Goal: Information Seeking & Learning: Find specific fact

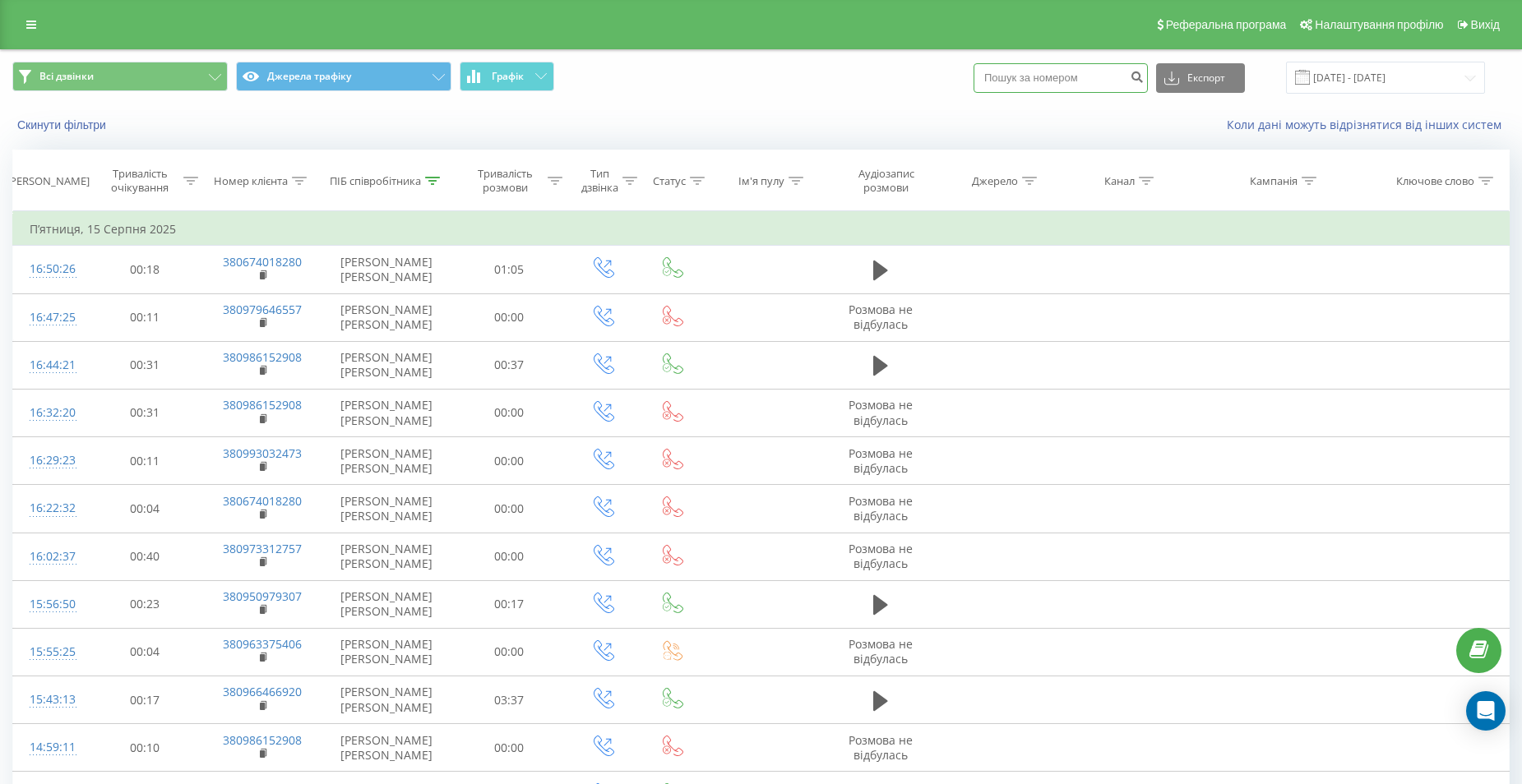
click at [1024, 76] on input at bounding box center [1060, 78] width 174 height 29
click at [436, 185] on div at bounding box center [432, 181] width 15 height 14
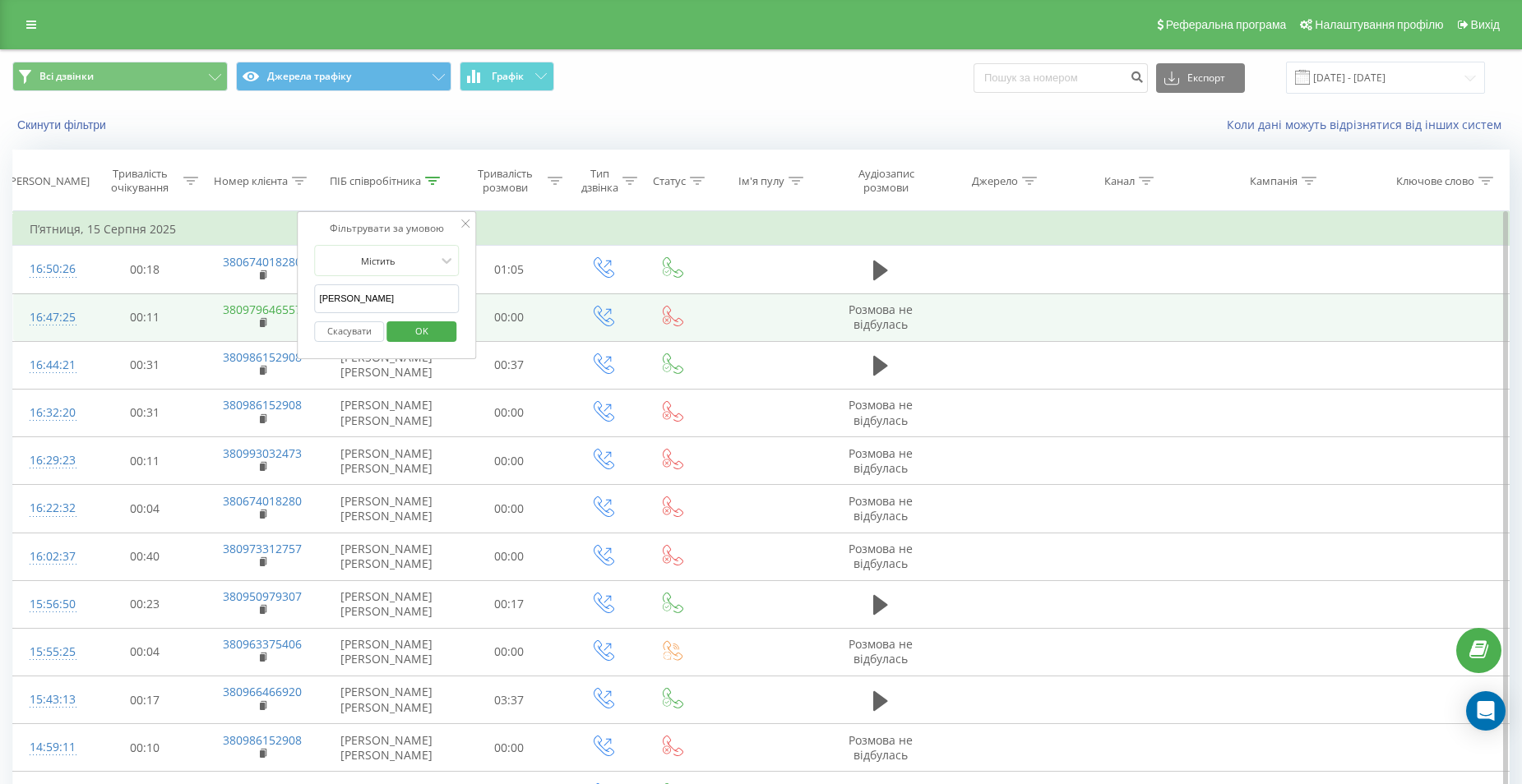
drag, startPoint x: 377, startPoint y: 298, endPoint x: 284, endPoint y: 301, distance: 93.0
type input "[PERSON_NAME]"
click button "OK" at bounding box center [421, 332] width 70 height 21
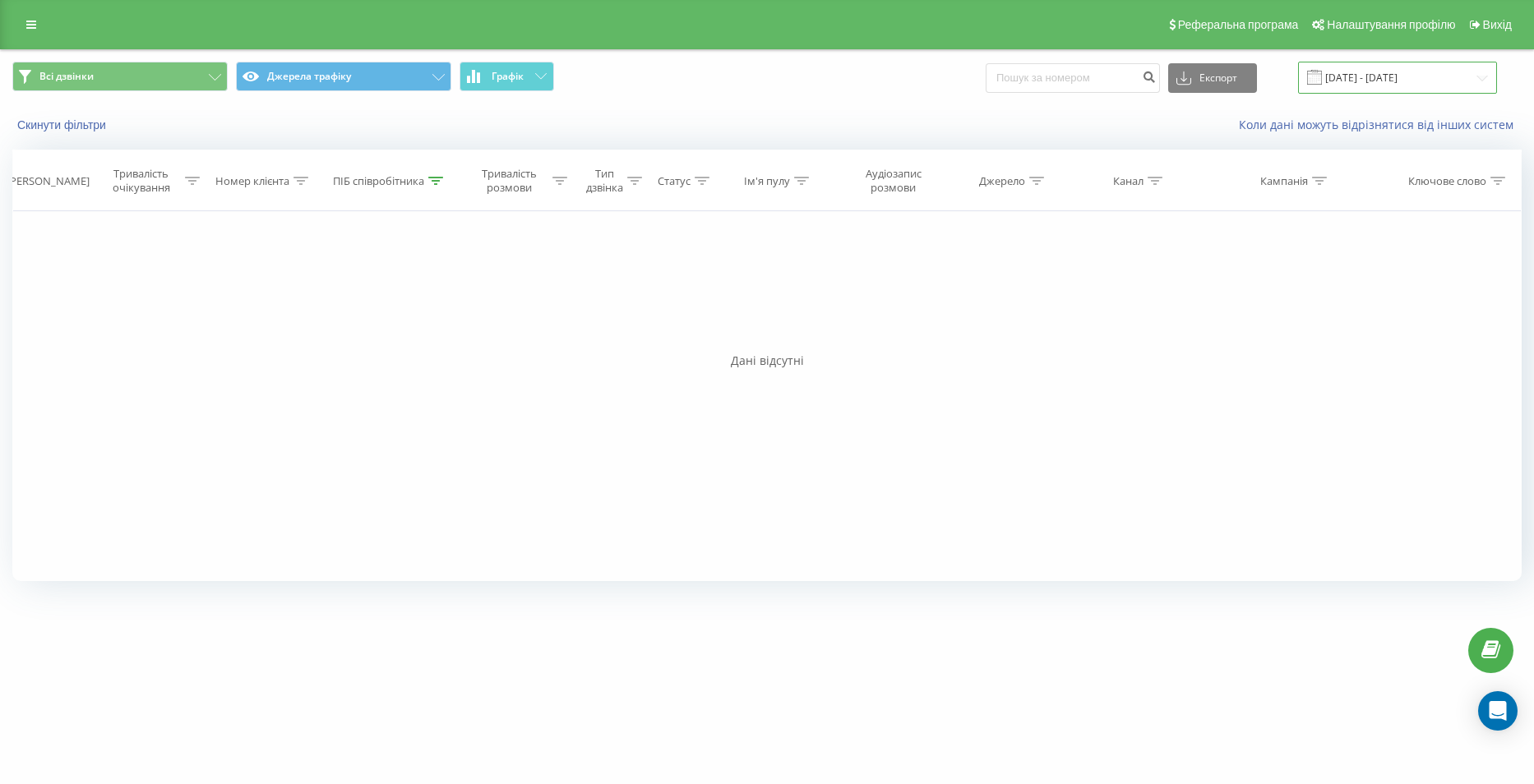
click at [1381, 78] on input "[DATE] - [DATE]" at bounding box center [1398, 77] width 199 height 32
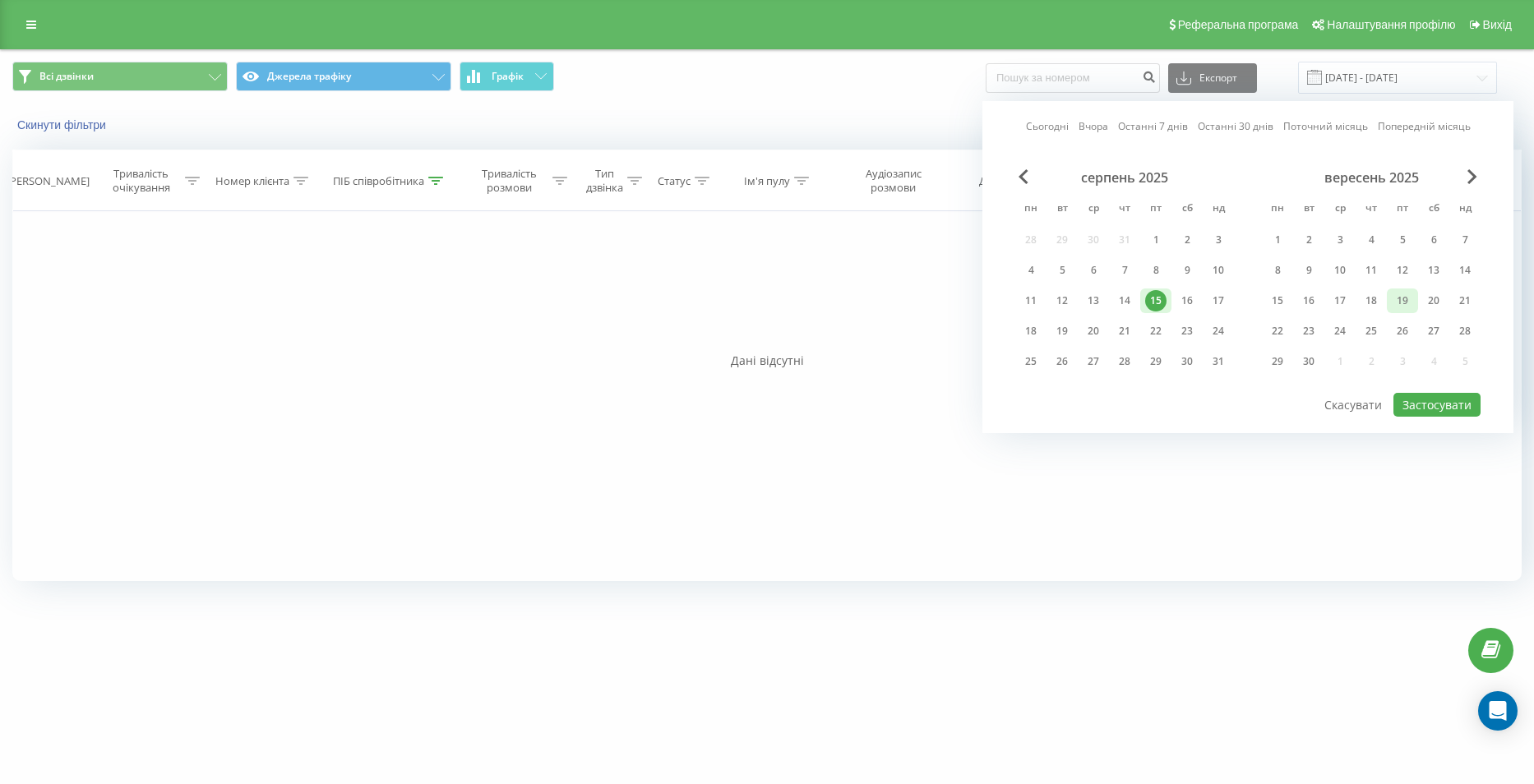
click at [1410, 299] on div "19" at bounding box center [1402, 301] width 22 height 22
click at [1445, 406] on button "Застосувати" at bounding box center [1437, 405] width 88 height 24
type input "[DATE] - [DATE]"
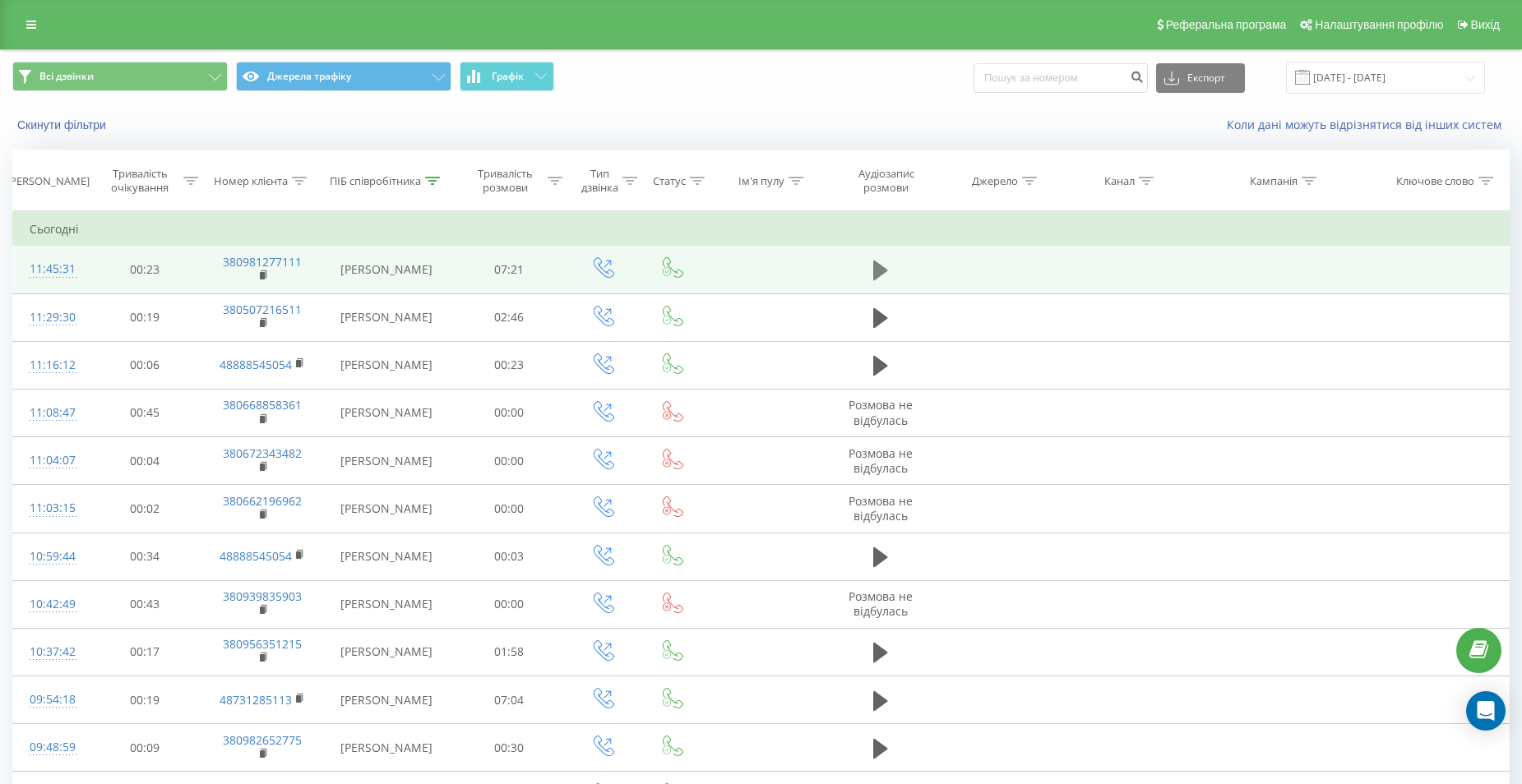
click at [874, 262] on icon at bounding box center [880, 270] width 15 height 20
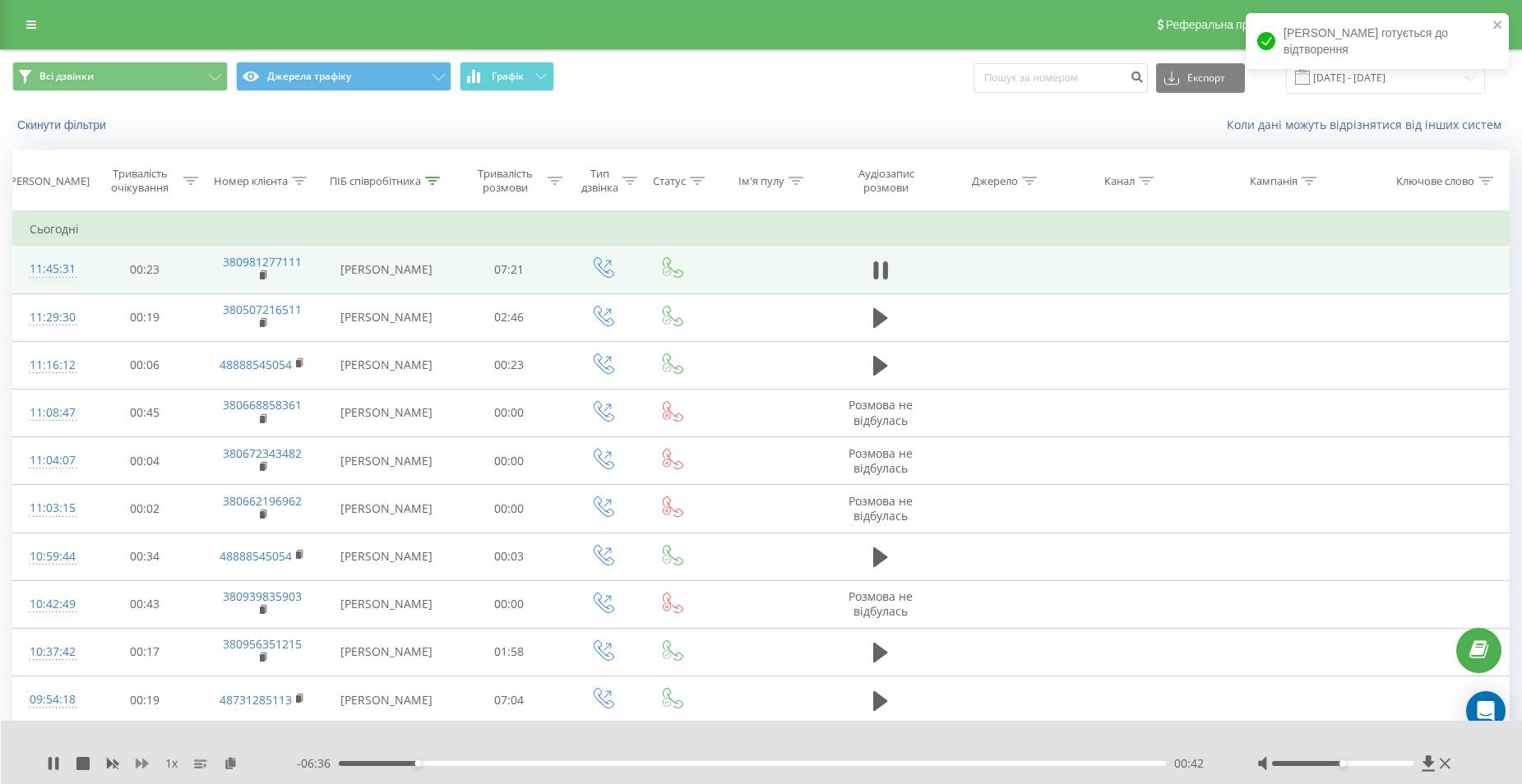
click at [140, 764] on icon at bounding box center [141, 762] width 13 height 10
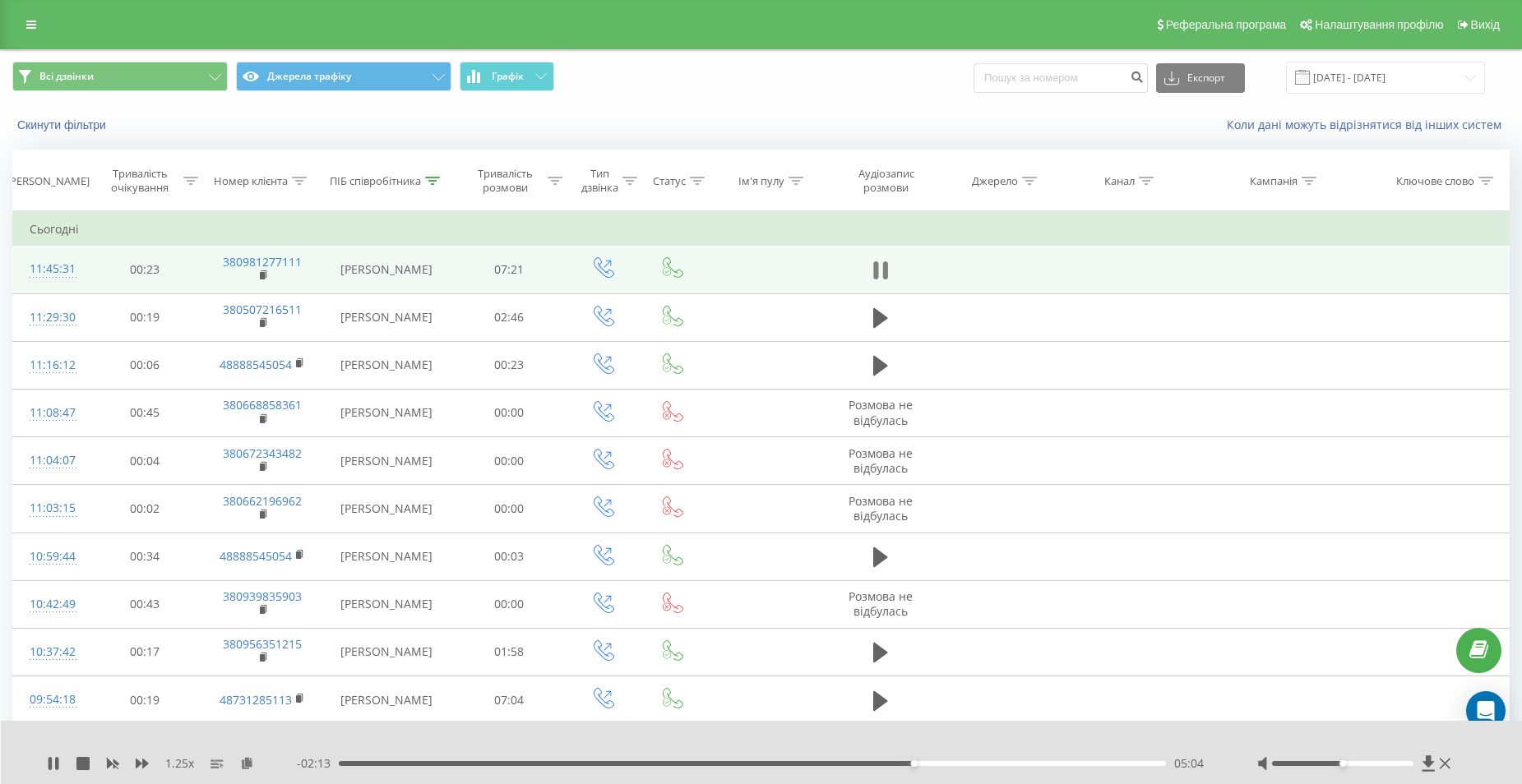
click at [868, 275] on button at bounding box center [881, 270] width 24 height 24
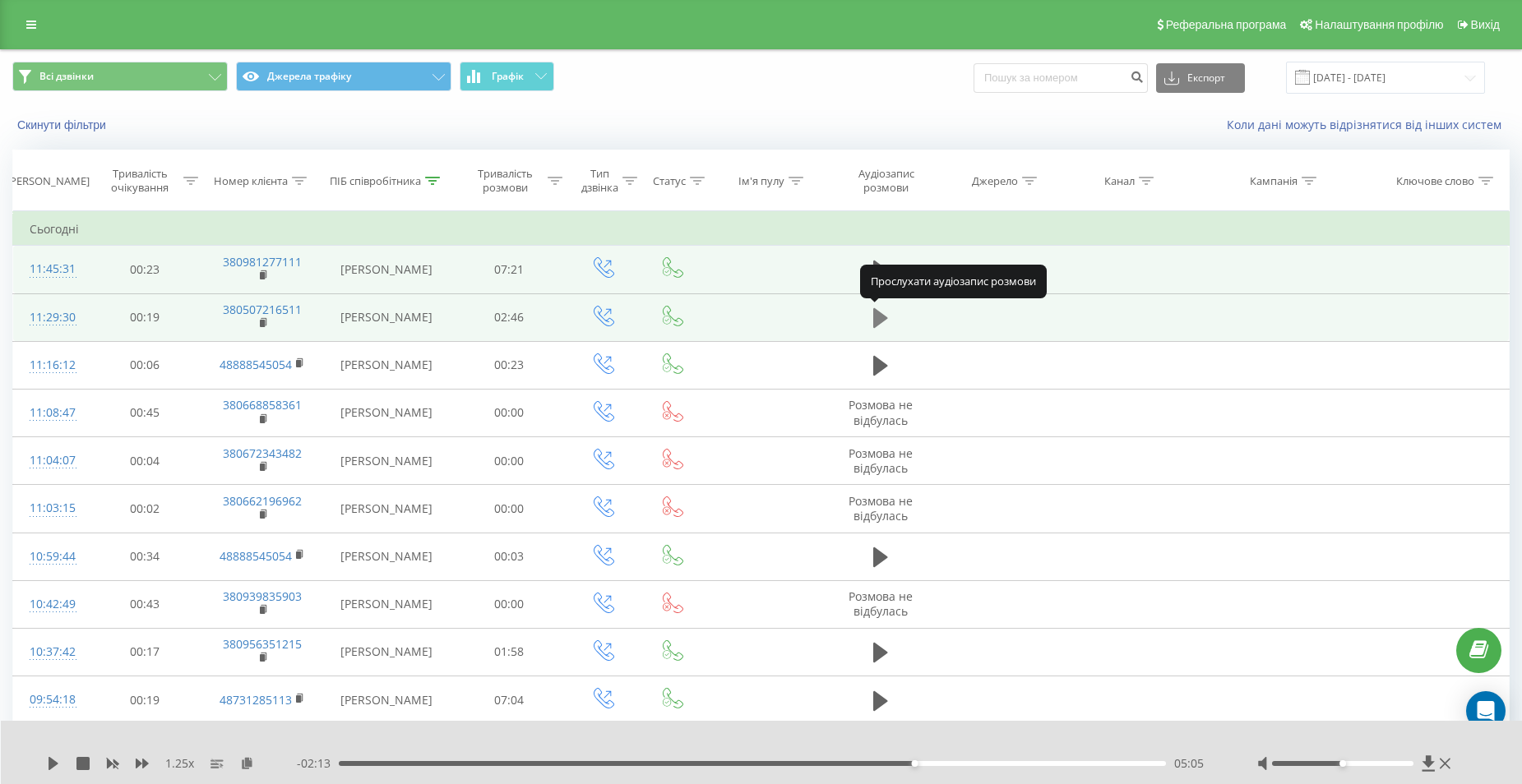
click at [881, 319] on icon at bounding box center [880, 318] width 15 height 20
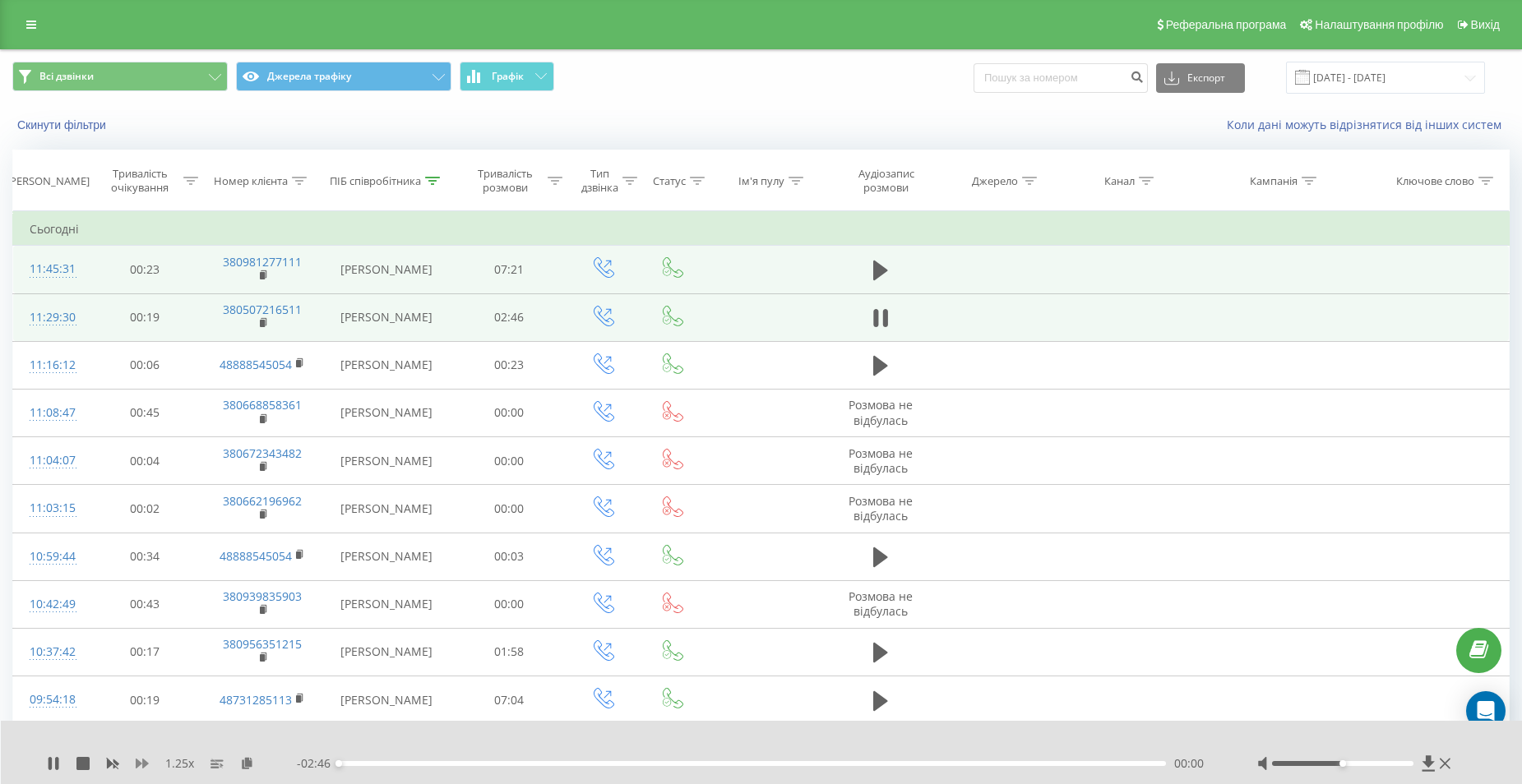
click at [135, 764] on icon at bounding box center [141, 762] width 13 height 10
click at [55, 757] on icon at bounding box center [57, 762] width 3 height 13
click at [433, 180] on icon at bounding box center [432, 180] width 15 height 8
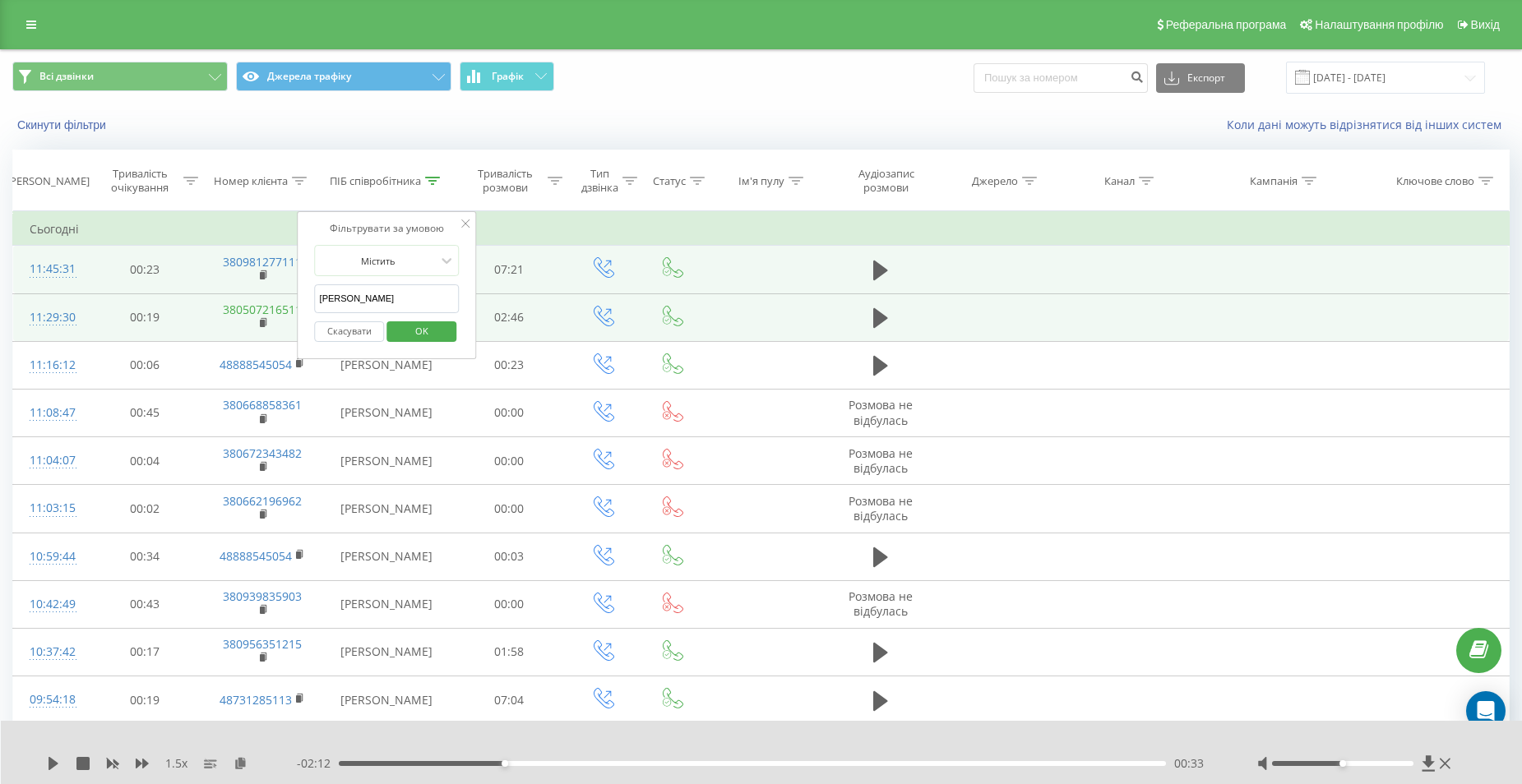
drag, startPoint x: 407, startPoint y: 295, endPoint x: 258, endPoint y: 315, distance: 150.3
click at [264, 315] on table "Фільтрувати за умовою Дорівнює Скасувати OK Фільтрувати за умовою Містить Скасу…" at bounding box center [760, 587] width 1497 height 752
click button "OK" at bounding box center [421, 332] width 70 height 21
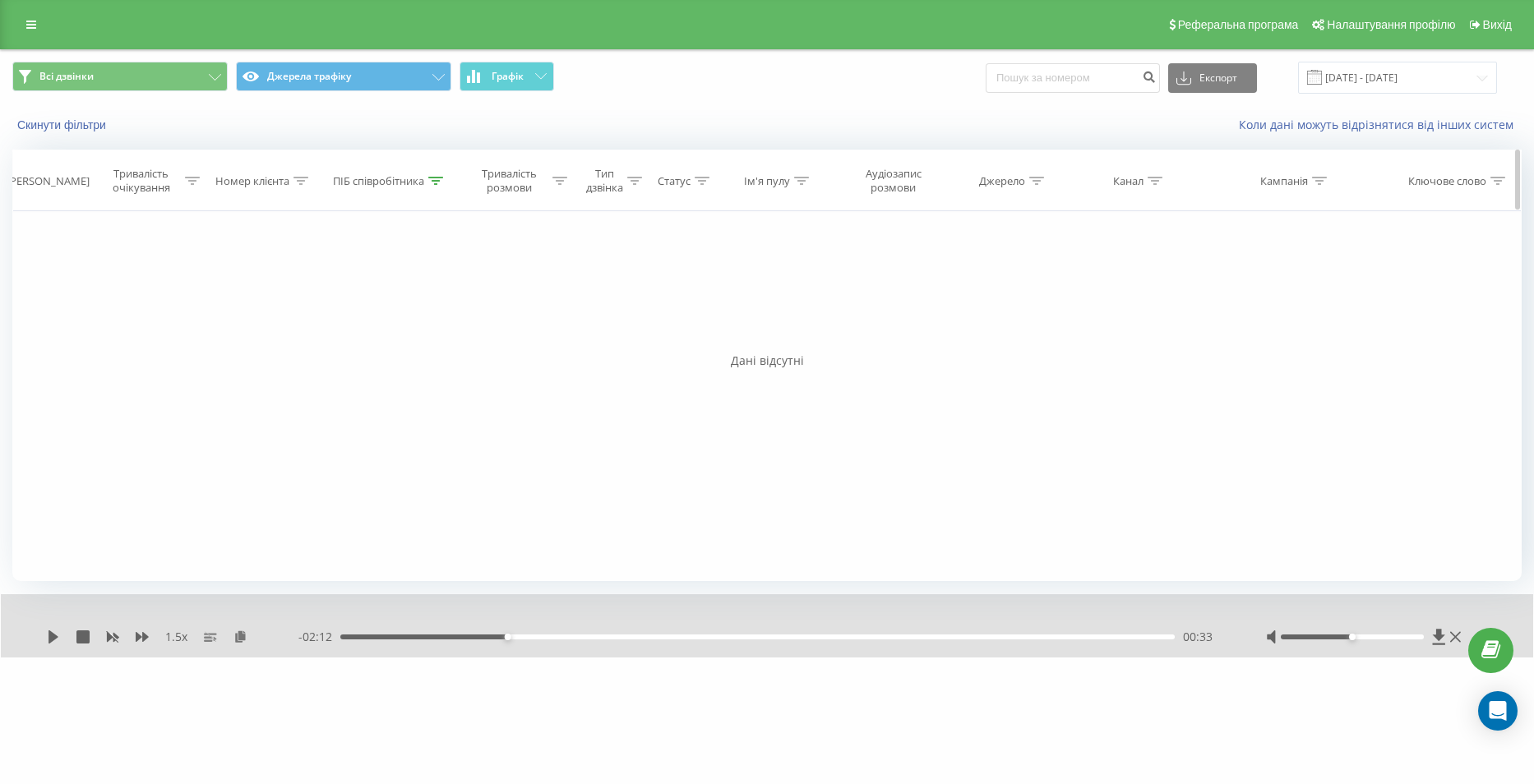
click at [439, 170] on th "ПІБ співробітника" at bounding box center [390, 181] width 131 height 61
click at [442, 179] on icon at bounding box center [435, 180] width 15 height 8
click at [389, 288] on input "гаяна" at bounding box center [389, 298] width 145 height 29
click button "OK" at bounding box center [425, 332] width 70 height 21
click at [439, 179] on icon at bounding box center [435, 180] width 15 height 8
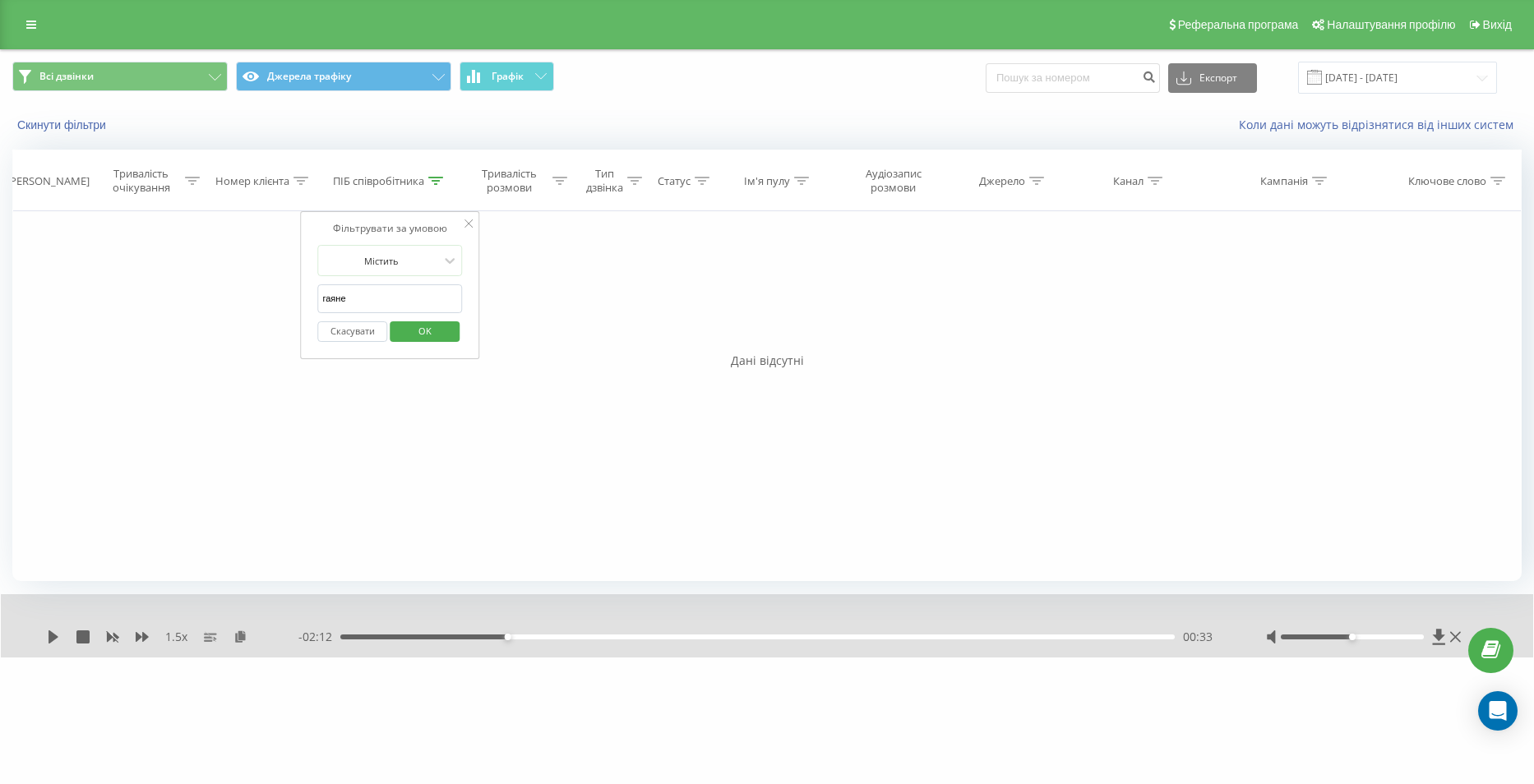
click at [380, 295] on input "гаяне" at bounding box center [389, 298] width 145 height 29
type input "г"
type input "чиркінян"
click button "OK" at bounding box center [425, 332] width 70 height 21
